Goal: Ask a question

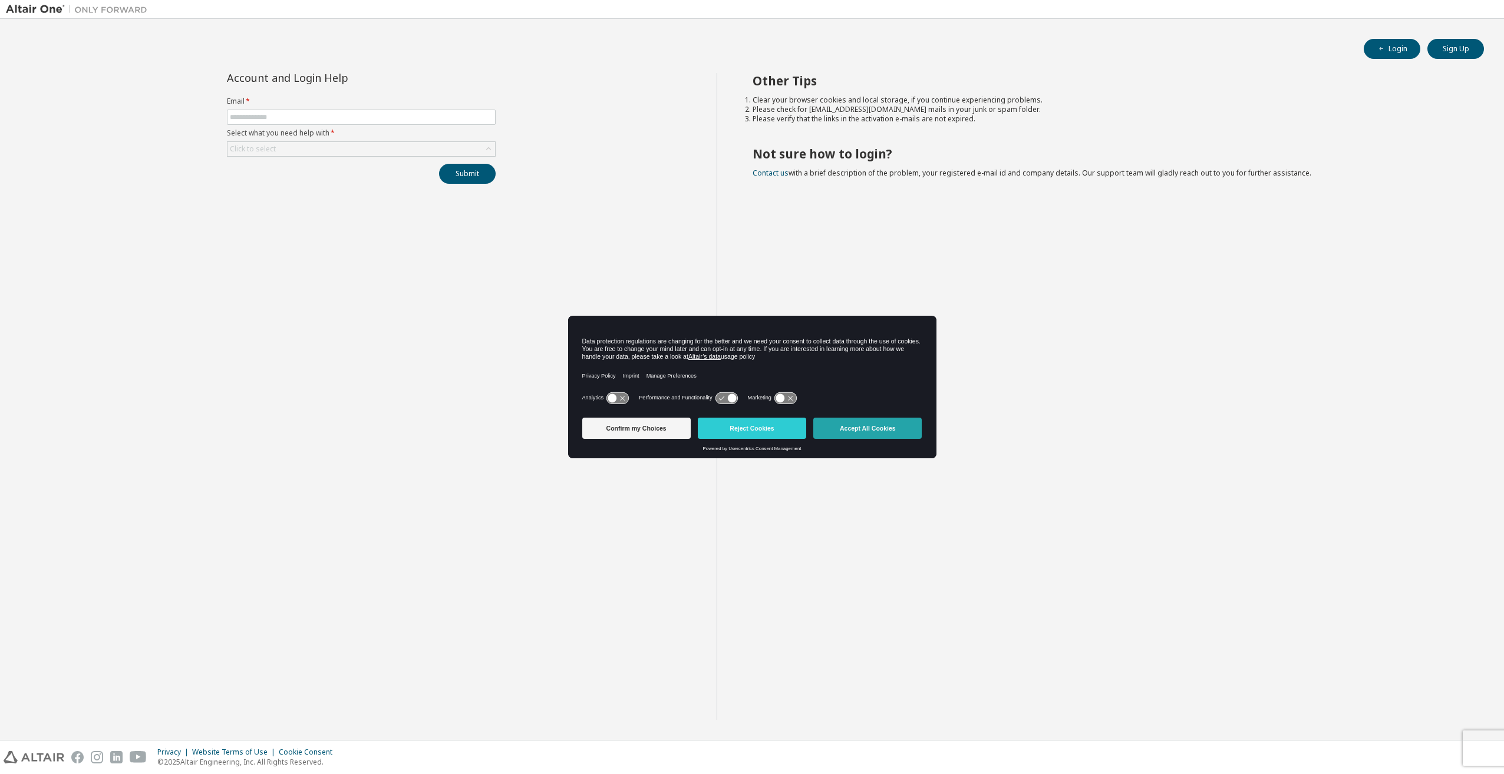
click at [895, 423] on button "Accept All Cookies" at bounding box center [867, 428] width 108 height 21
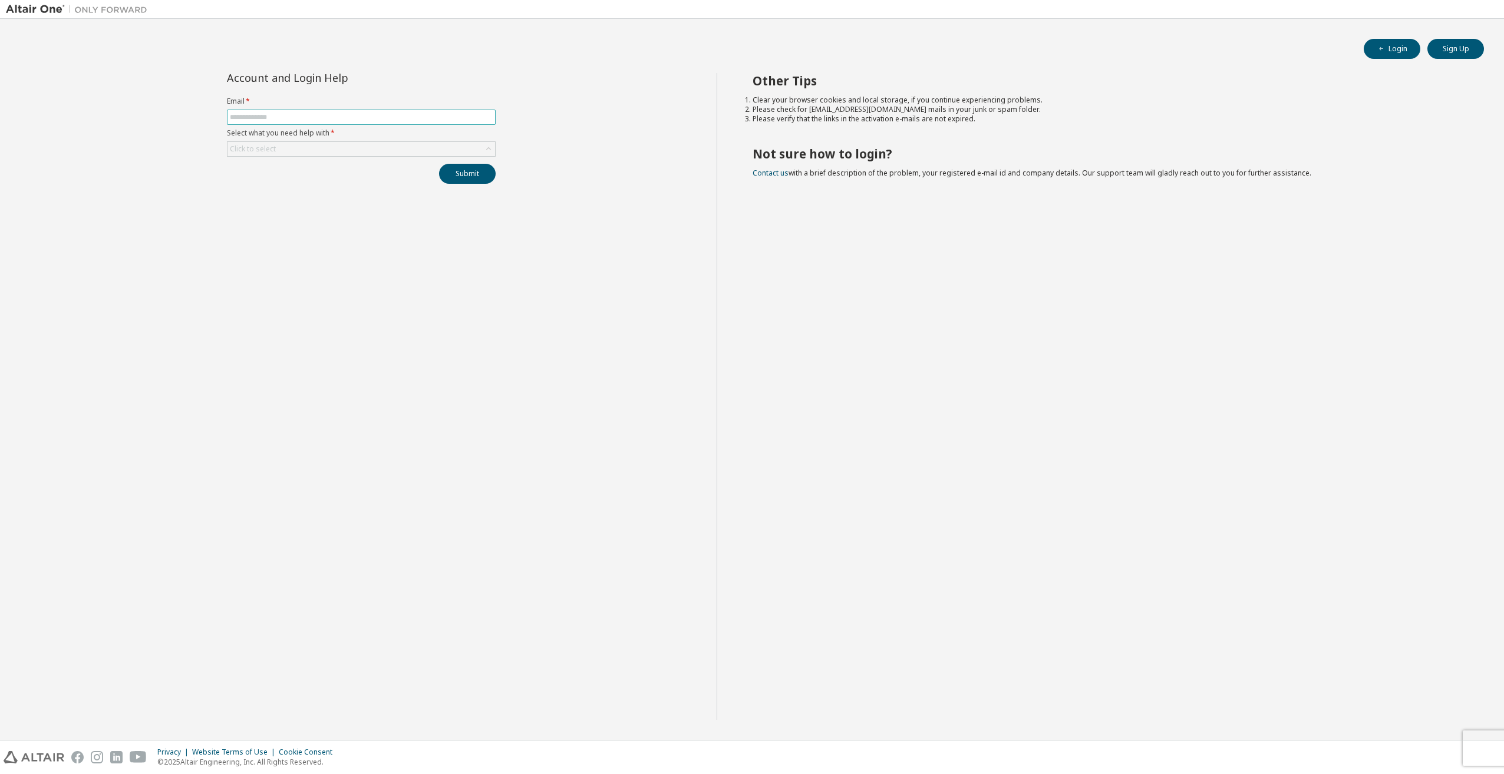
click at [329, 117] on input "text" at bounding box center [361, 117] width 263 height 9
type input "**********"
click at [265, 150] on div "Click to select" at bounding box center [253, 148] width 46 height 9
click at [244, 228] on li "My account is locked" at bounding box center [360, 227] width 265 height 15
click at [465, 172] on button "Submit" at bounding box center [467, 174] width 57 height 20
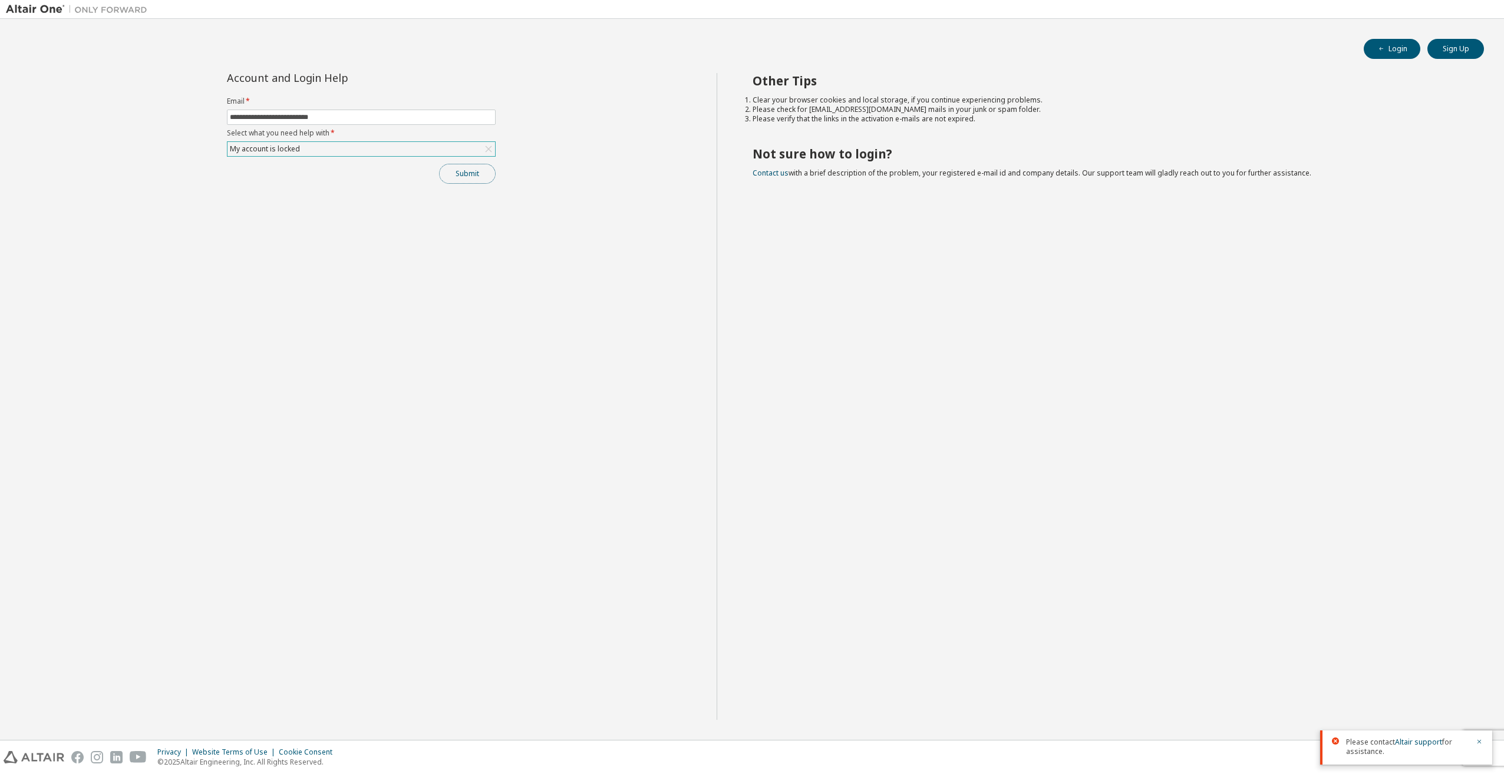
click at [466, 171] on button "Submit" at bounding box center [467, 174] width 57 height 20
click at [1428, 700] on link "Altair support" at bounding box center [1418, 698] width 47 height 10
click at [273, 150] on div "My account is locked" at bounding box center [265, 149] width 74 height 13
